Goal: Task Accomplishment & Management: Manage account settings

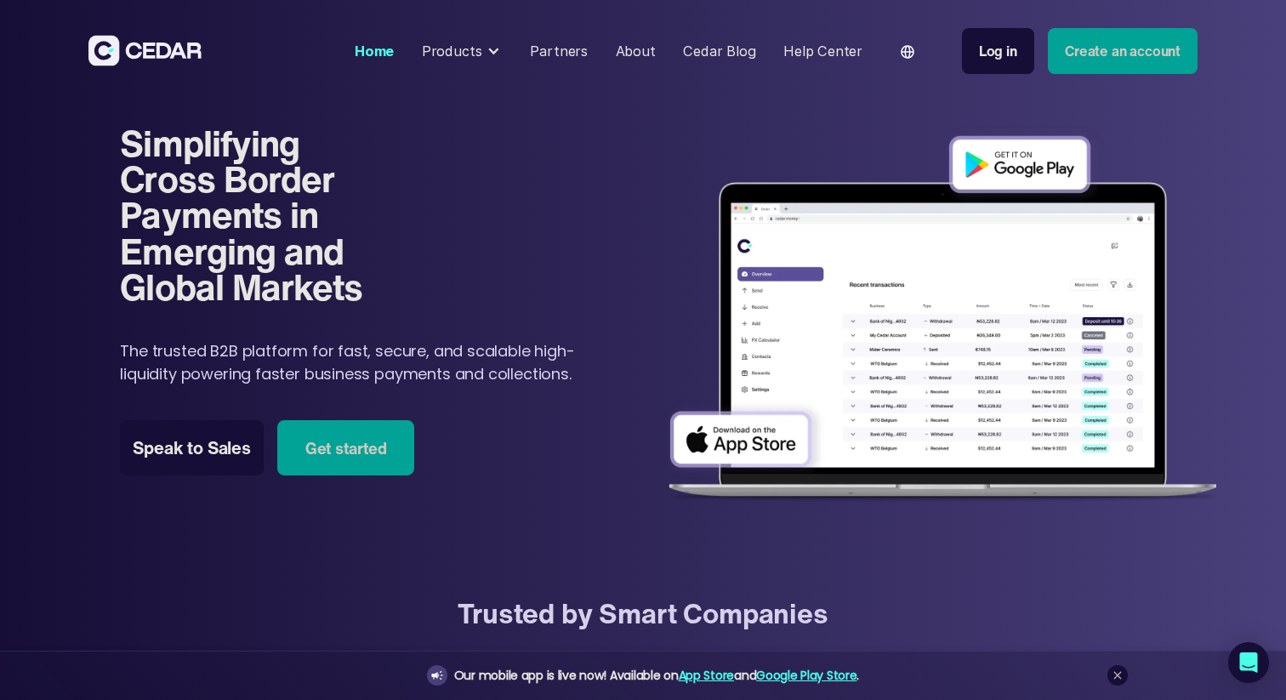
click at [993, 59] on div "Log in" at bounding box center [998, 51] width 38 height 20
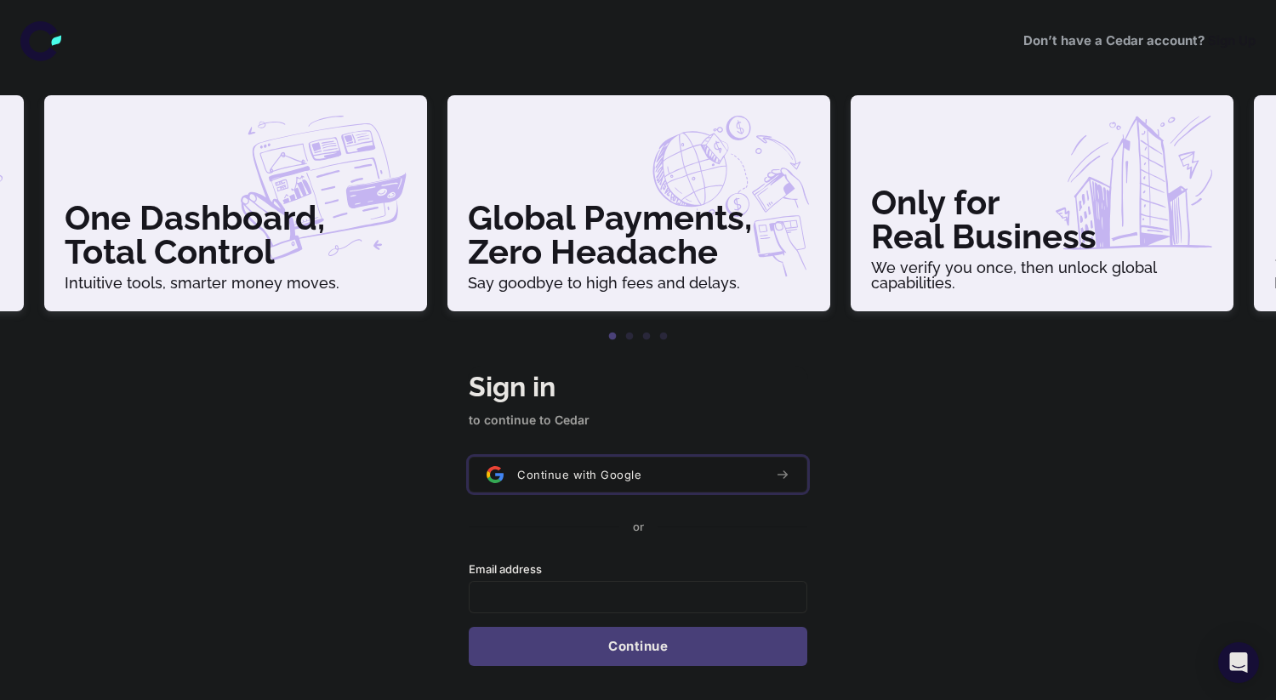
click at [612, 472] on span "Continue with Google" at bounding box center [579, 475] width 124 height 14
